Goal: Find specific page/section: Find specific page/section

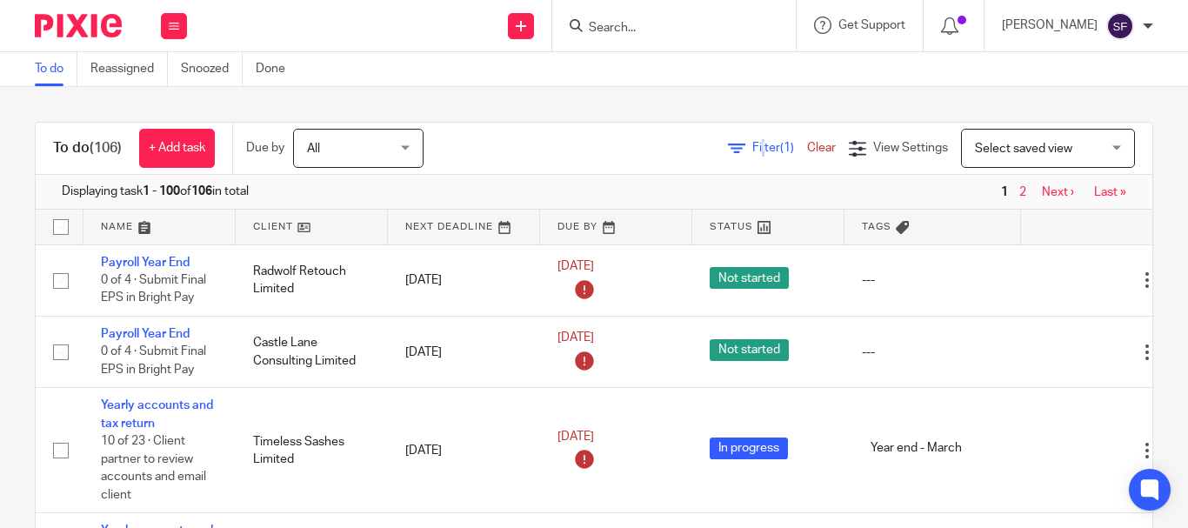
click at [752, 151] on span "Filter (1)" at bounding box center [779, 148] width 55 height 12
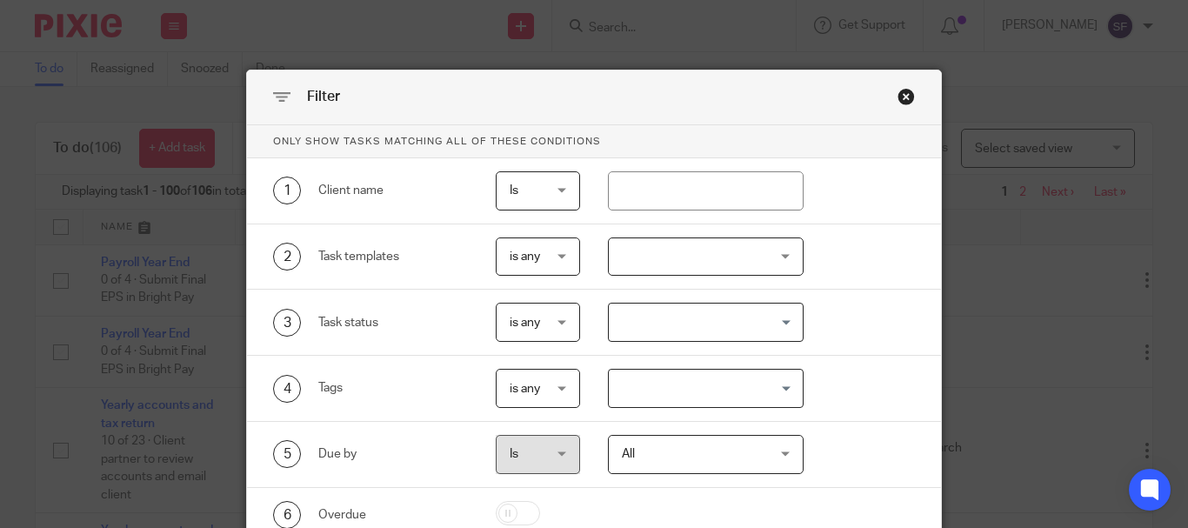
click at [663, 252] on div at bounding box center [706, 256] width 196 height 39
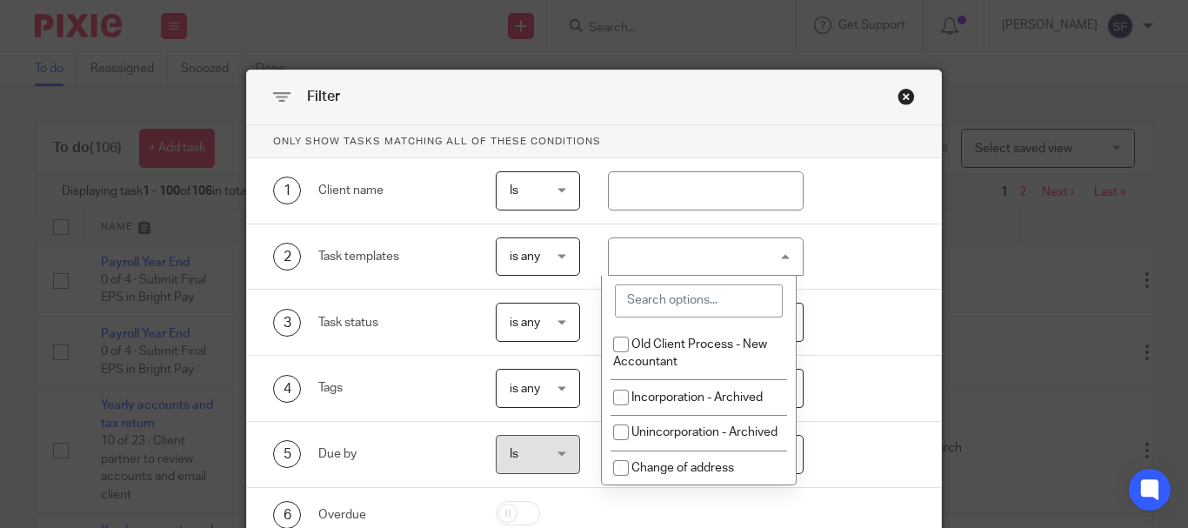
click at [692, 311] on input "search" at bounding box center [699, 300] width 168 height 33
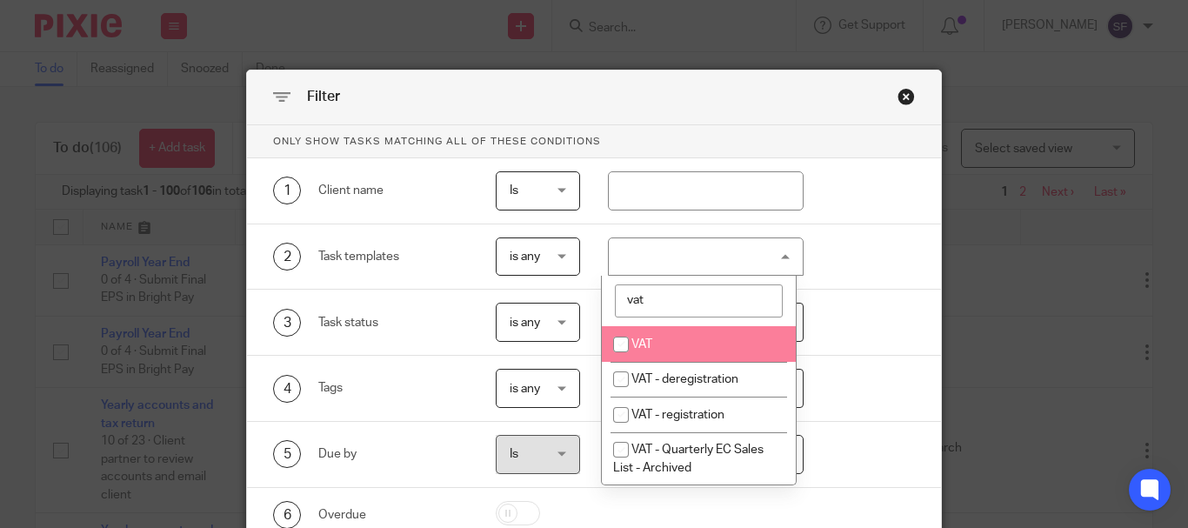
type input "vat"
click at [637, 350] on input "checkbox" at bounding box center [621, 344] width 33 height 33
checkbox input "true"
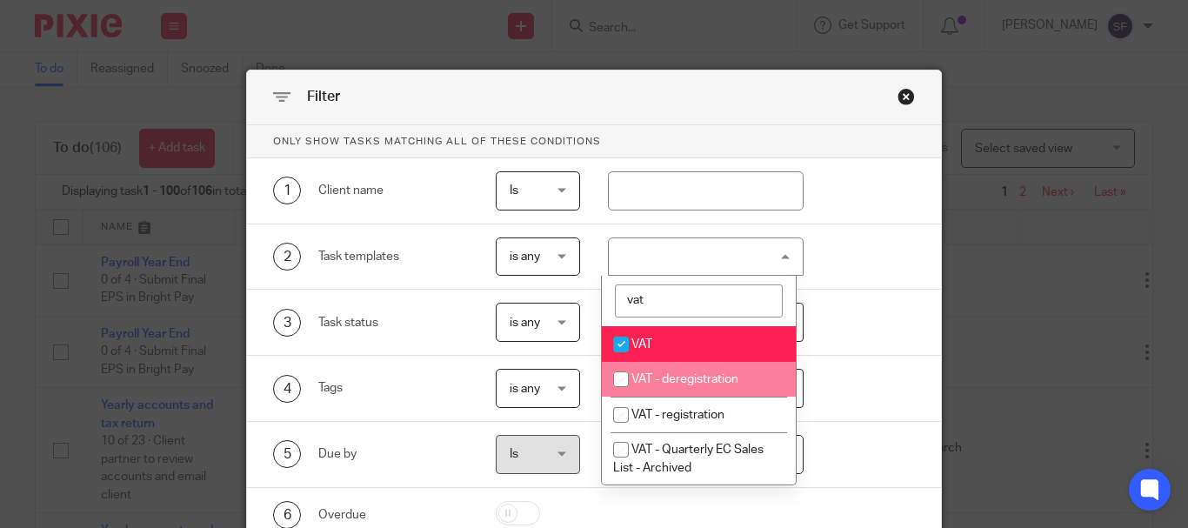
scroll to position [87, 0]
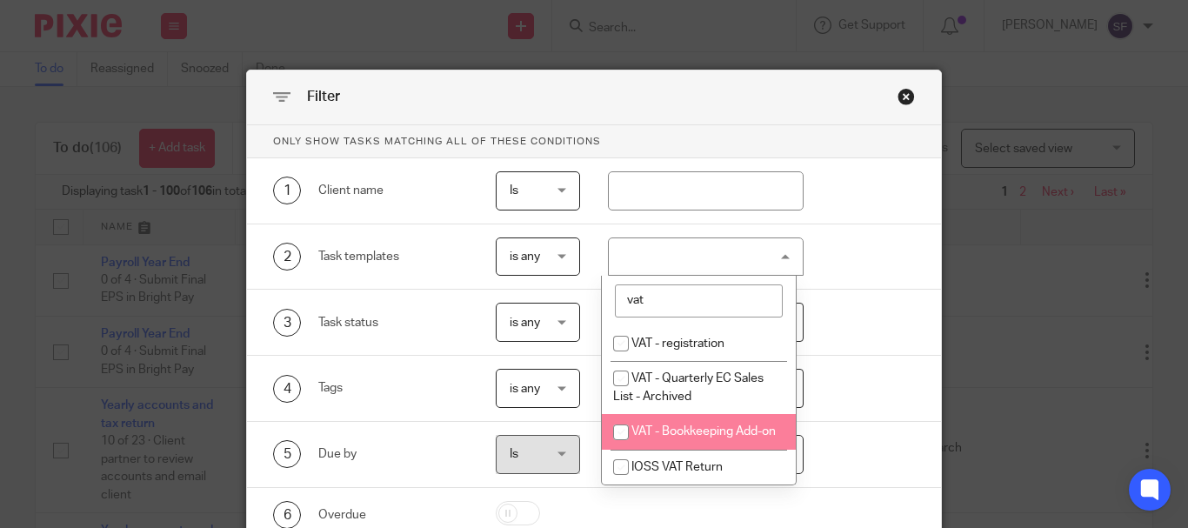
click at [646, 425] on span "VAT - Bookkeeping Add-on" at bounding box center [704, 431] width 144 height 12
checkbox input "true"
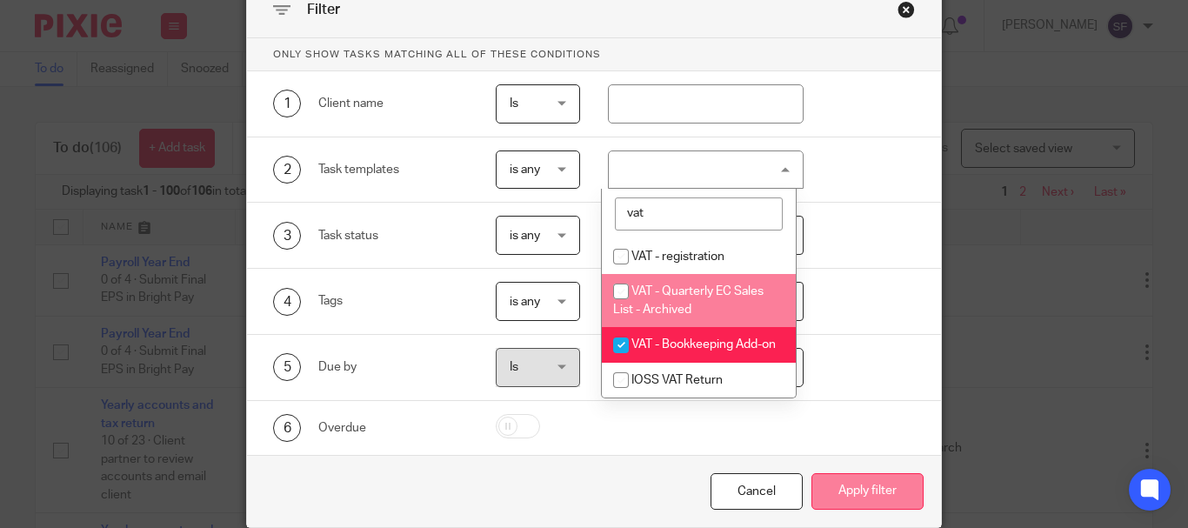
click at [888, 483] on button "Apply filter" at bounding box center [868, 491] width 112 height 37
